Goal: Task Accomplishment & Management: Manage account settings

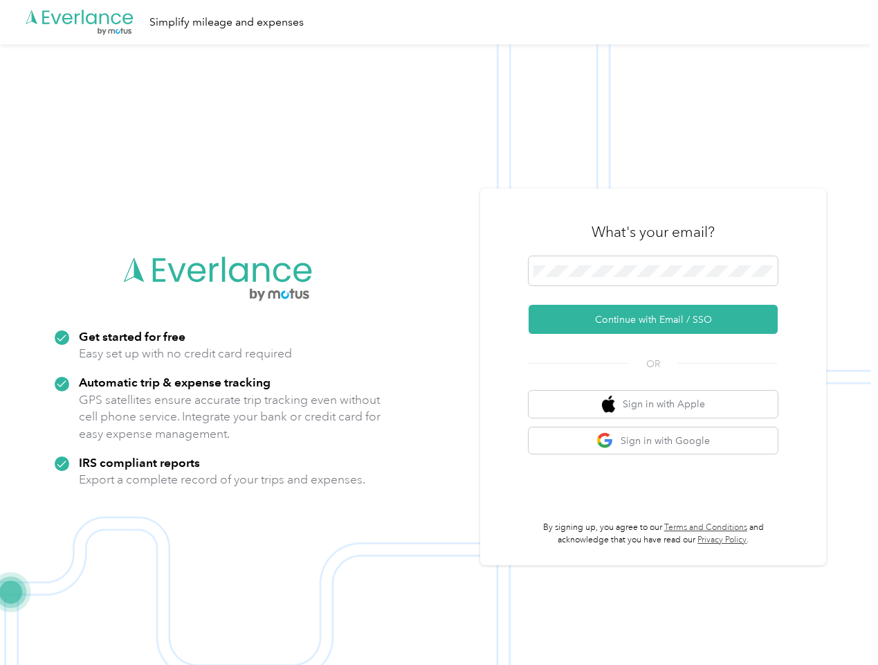
click at [439, 332] on img at bounding box center [436, 376] width 872 height 665
click at [439, 22] on div ".cls-1 { fill: #00adee; } .cls-2 { fill: #fff; } .cls-3 { fill: #707372; } .cls…" at bounding box center [436, 22] width 872 height 44
click at [659, 319] on button "Continue with Email / SSO" at bounding box center [653, 319] width 249 height 29
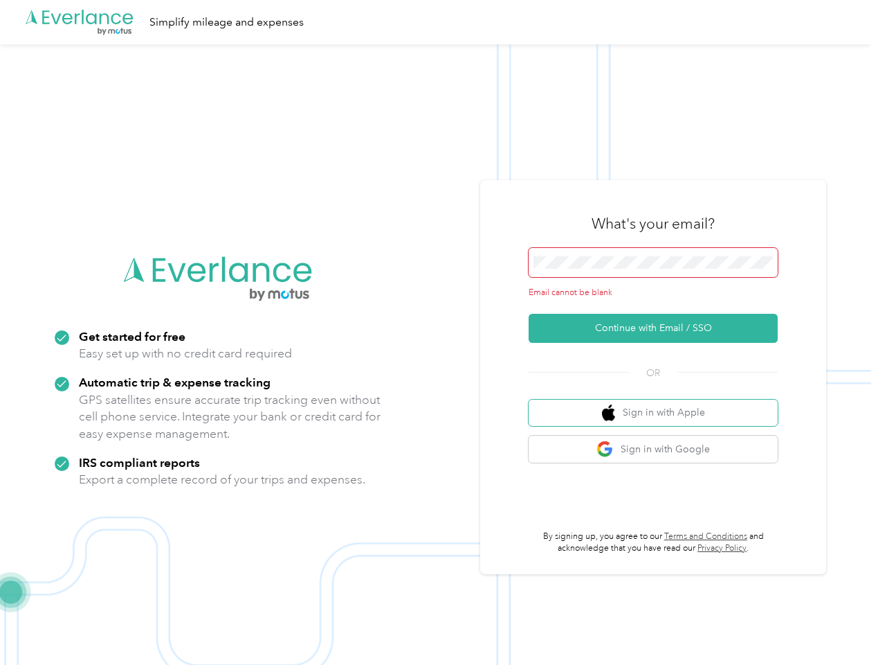
click at [659, 404] on button "Sign in with Apple" at bounding box center [653, 412] width 249 height 27
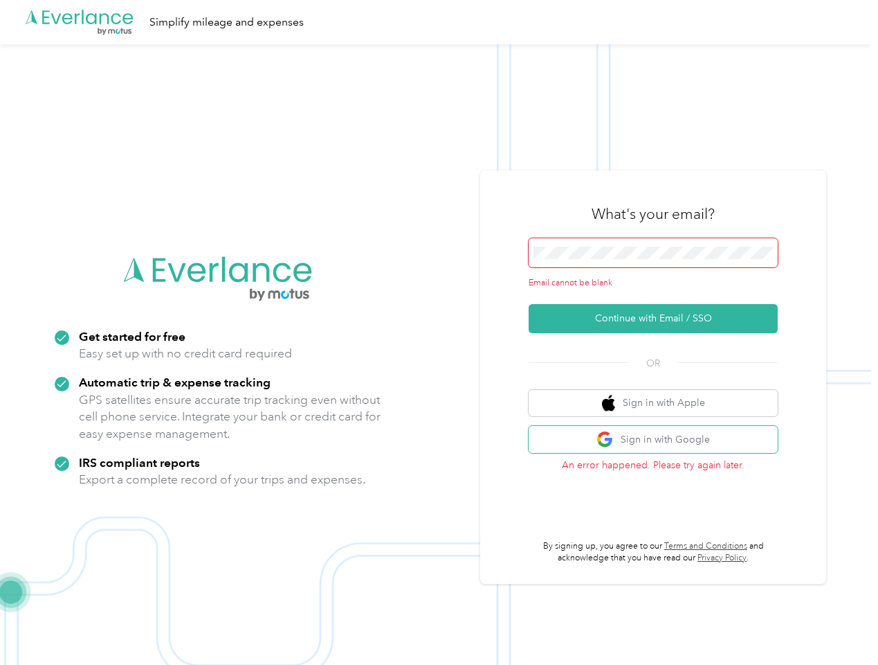
click at [659, 440] on button "Sign in with Google" at bounding box center [653, 439] width 249 height 27
